Goal: Task Accomplishment & Management: Use online tool/utility

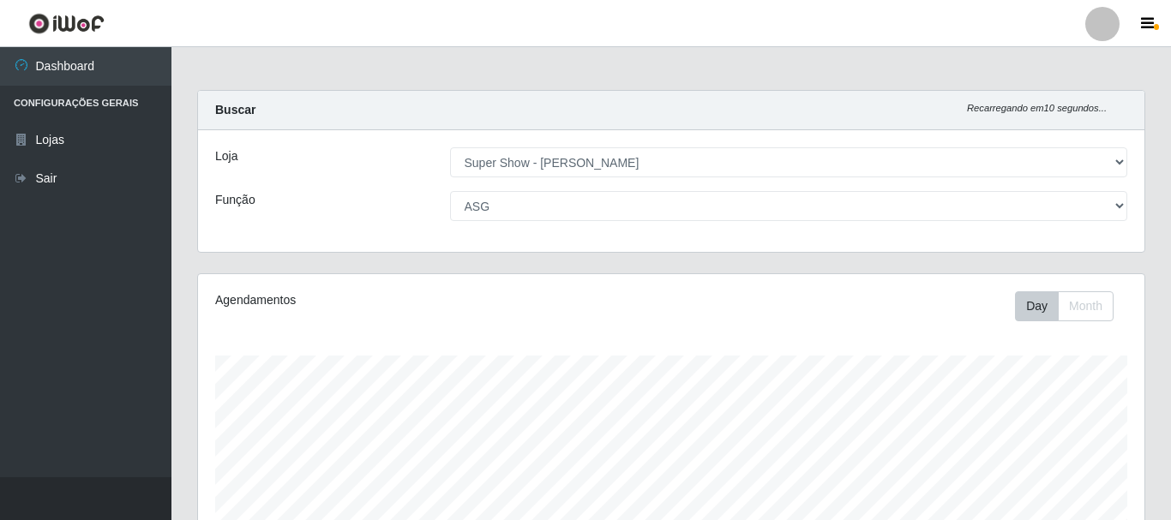
select select "120"
select select "16"
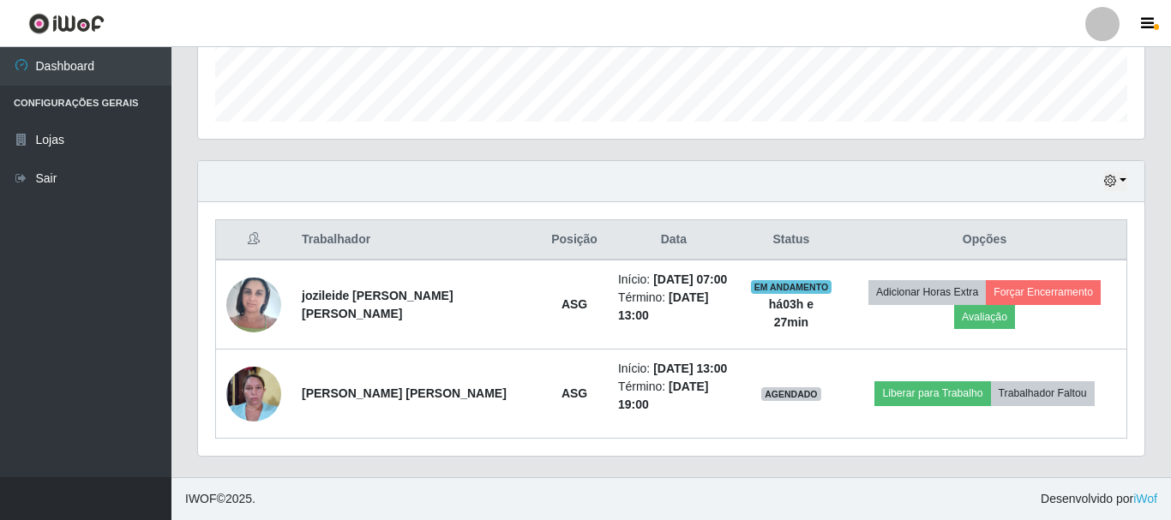
scroll to position [356, 946]
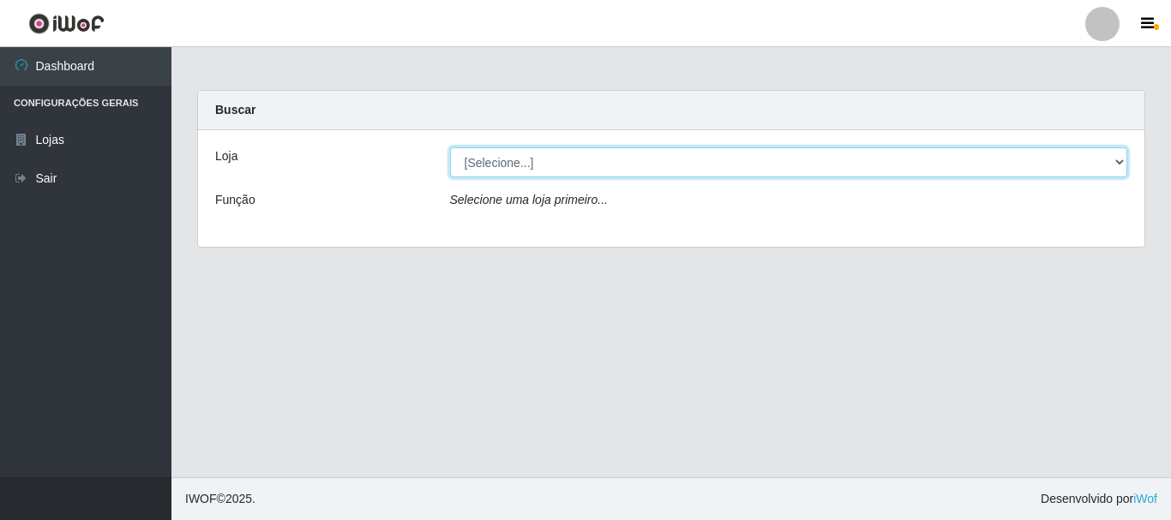
click at [450, 147] on select "[Selecione...] Super Show - [PERSON_NAME]" at bounding box center [789, 162] width 678 height 30
select select "120"
click option "Super Show - [PERSON_NAME]" at bounding box center [0, 0] width 0 height 0
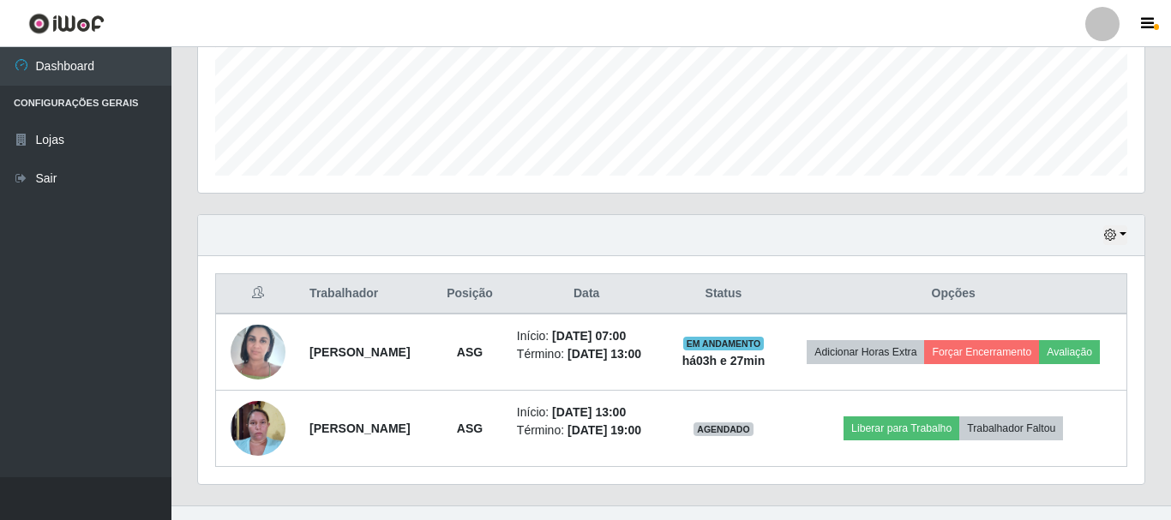
scroll to position [491, 0]
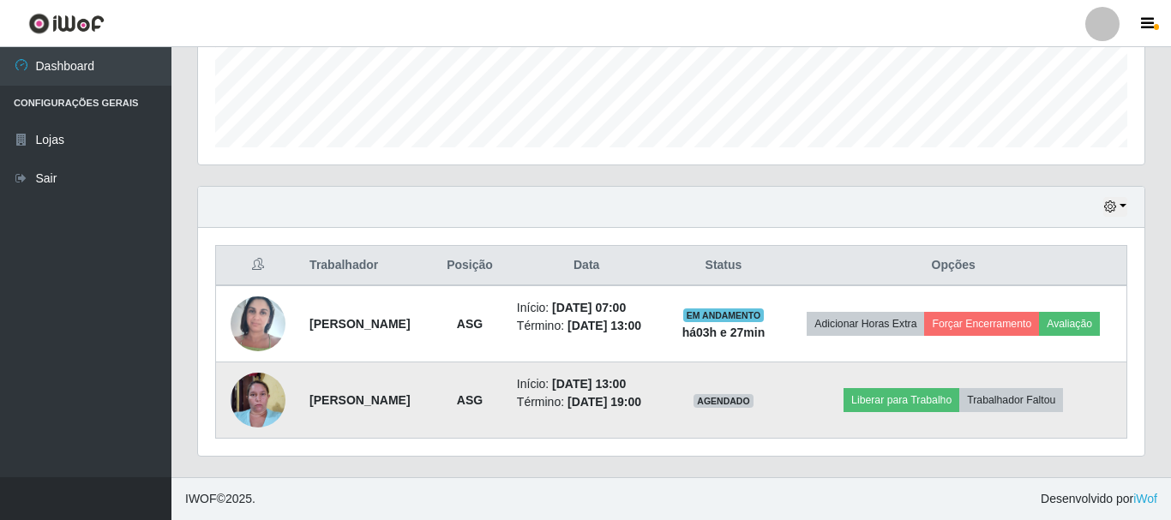
click at [266, 392] on img at bounding box center [258, 399] width 55 height 73
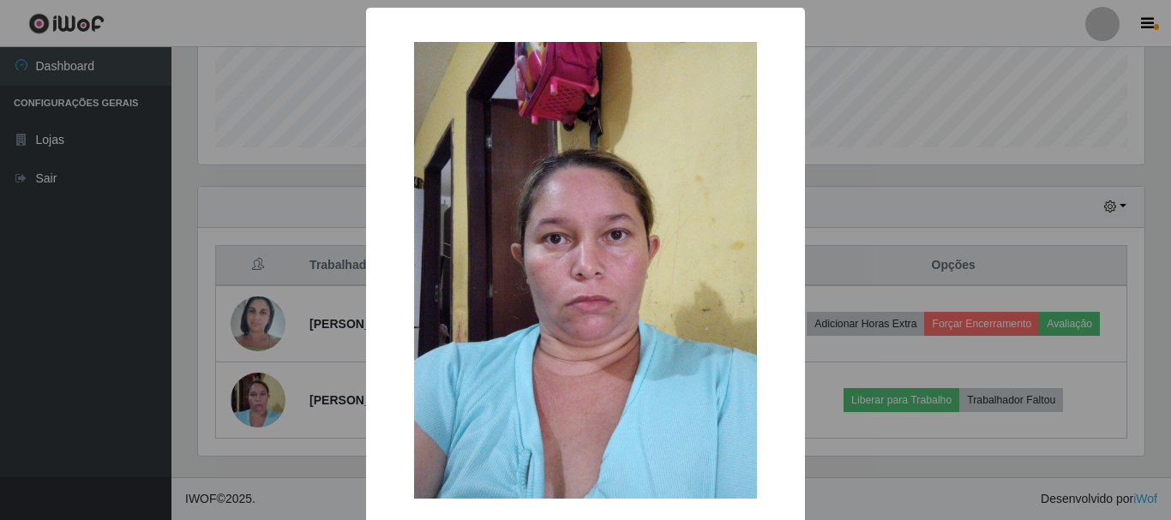
click at [243, 388] on div "× OK Cancel" at bounding box center [585, 260] width 1171 height 520
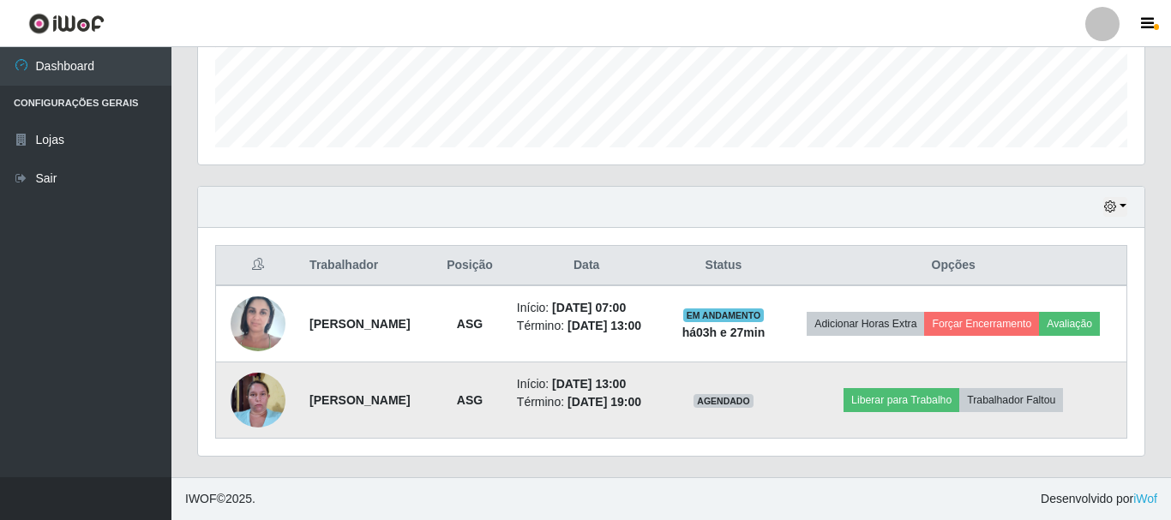
click at [265, 384] on img at bounding box center [258, 399] width 55 height 73
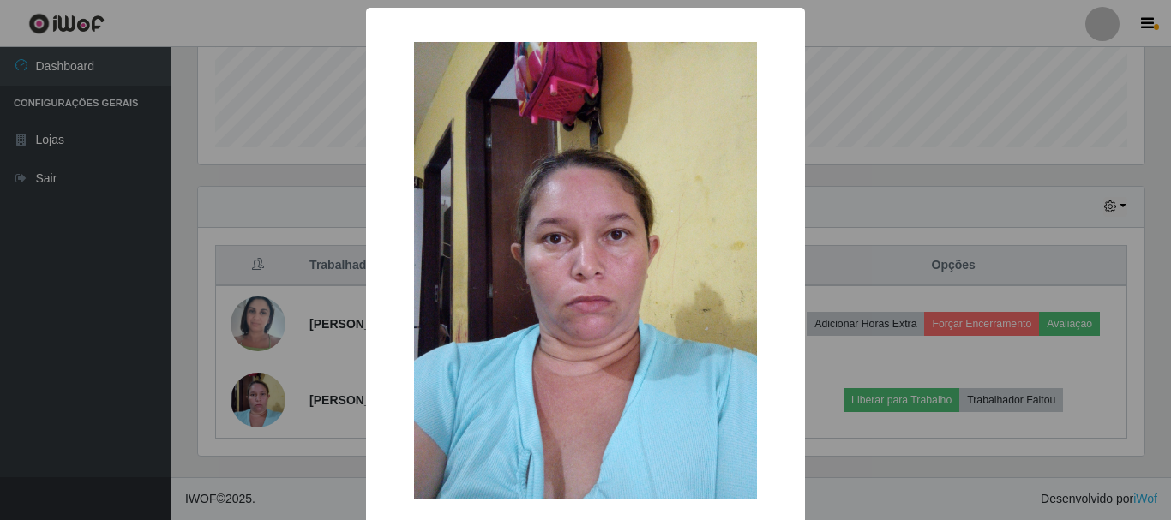
click at [250, 391] on div "× OK Cancel" at bounding box center [585, 260] width 1171 height 520
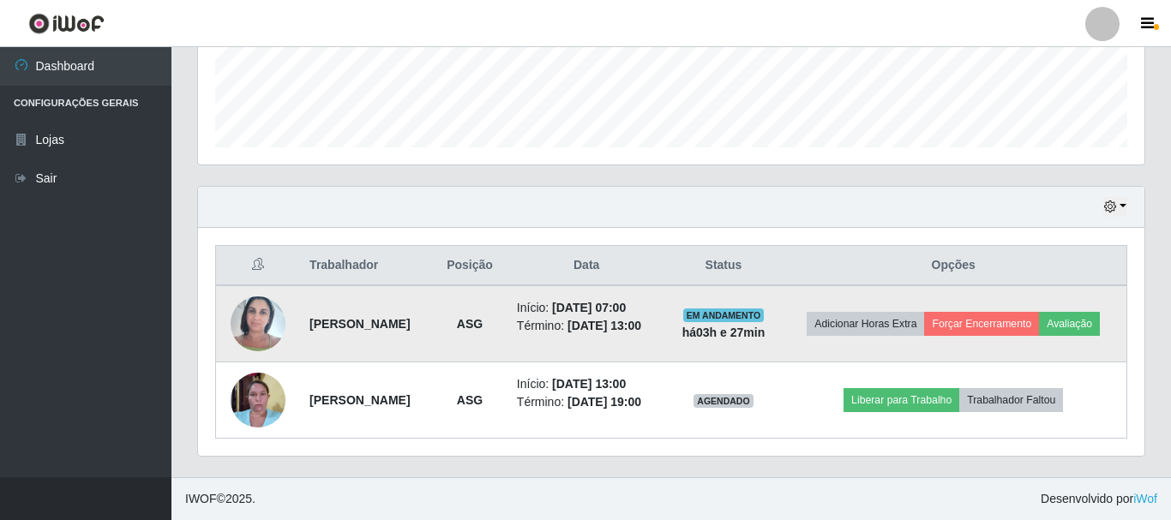
click at [243, 310] on img at bounding box center [258, 323] width 55 height 73
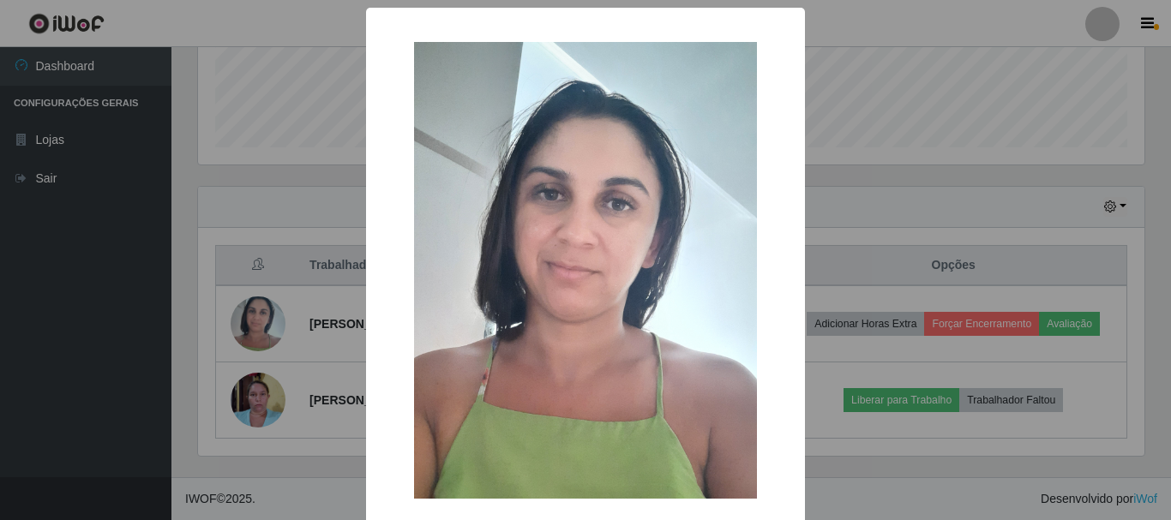
click at [251, 303] on div "× OK Cancel" at bounding box center [585, 260] width 1171 height 520
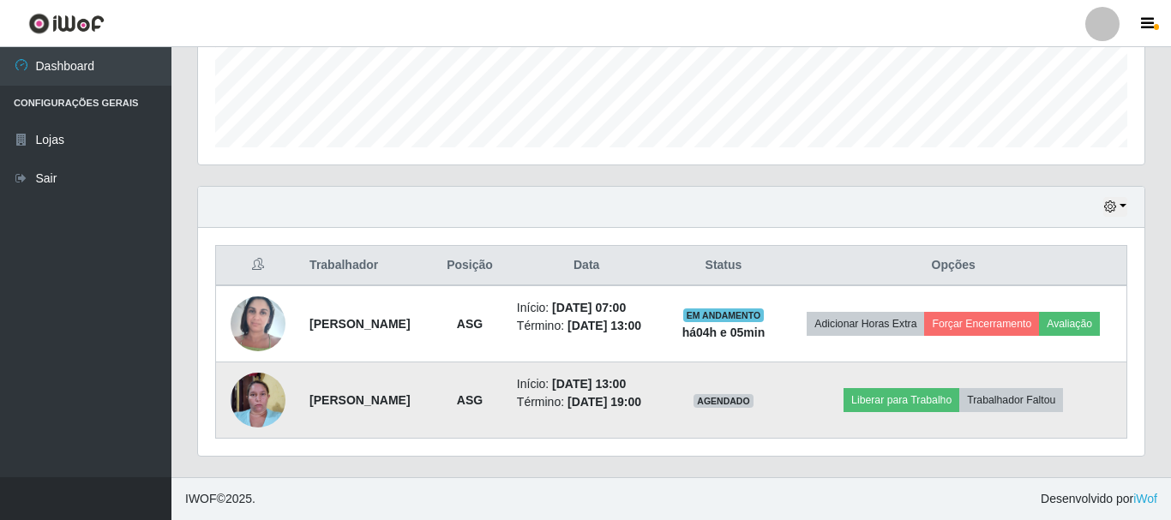
scroll to position [316, 0]
